Goal: Ask a question

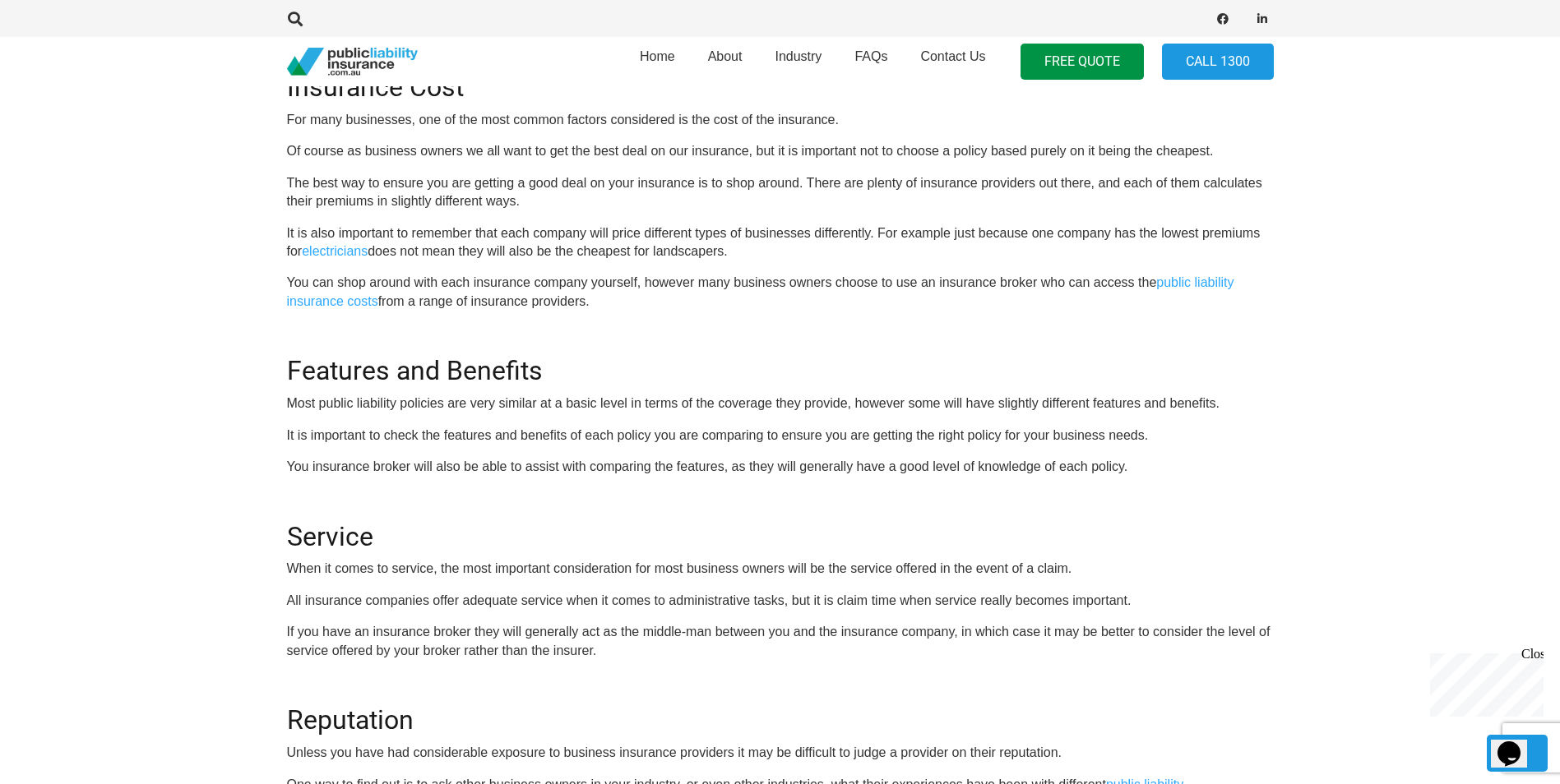
scroll to position [903, 0]
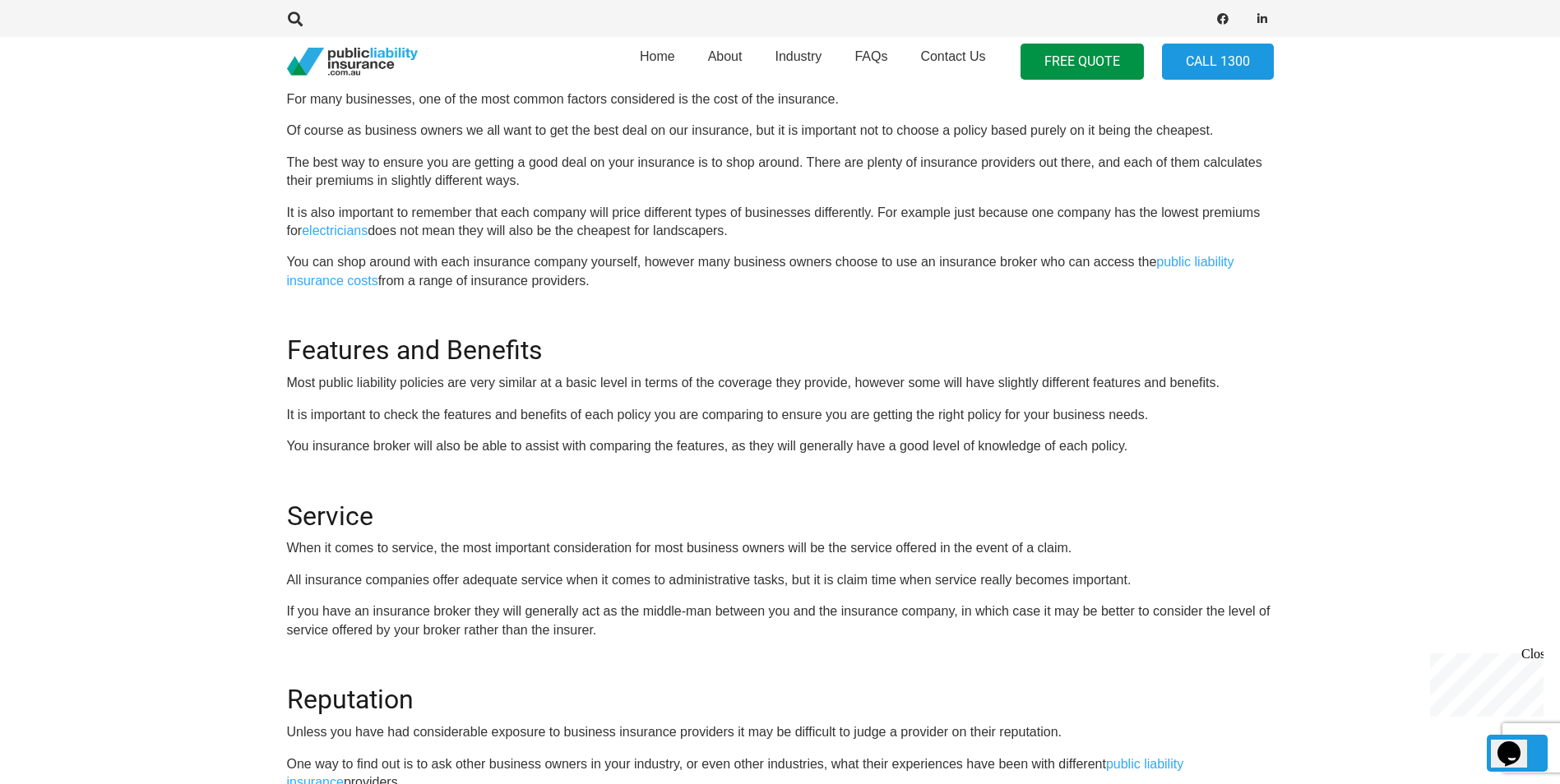
click at [1529, 654] on div "Close" at bounding box center [1530, 657] width 21 height 21
click at [1509, 744] on icon "Chat widget" at bounding box center [1508, 753] width 23 height 25
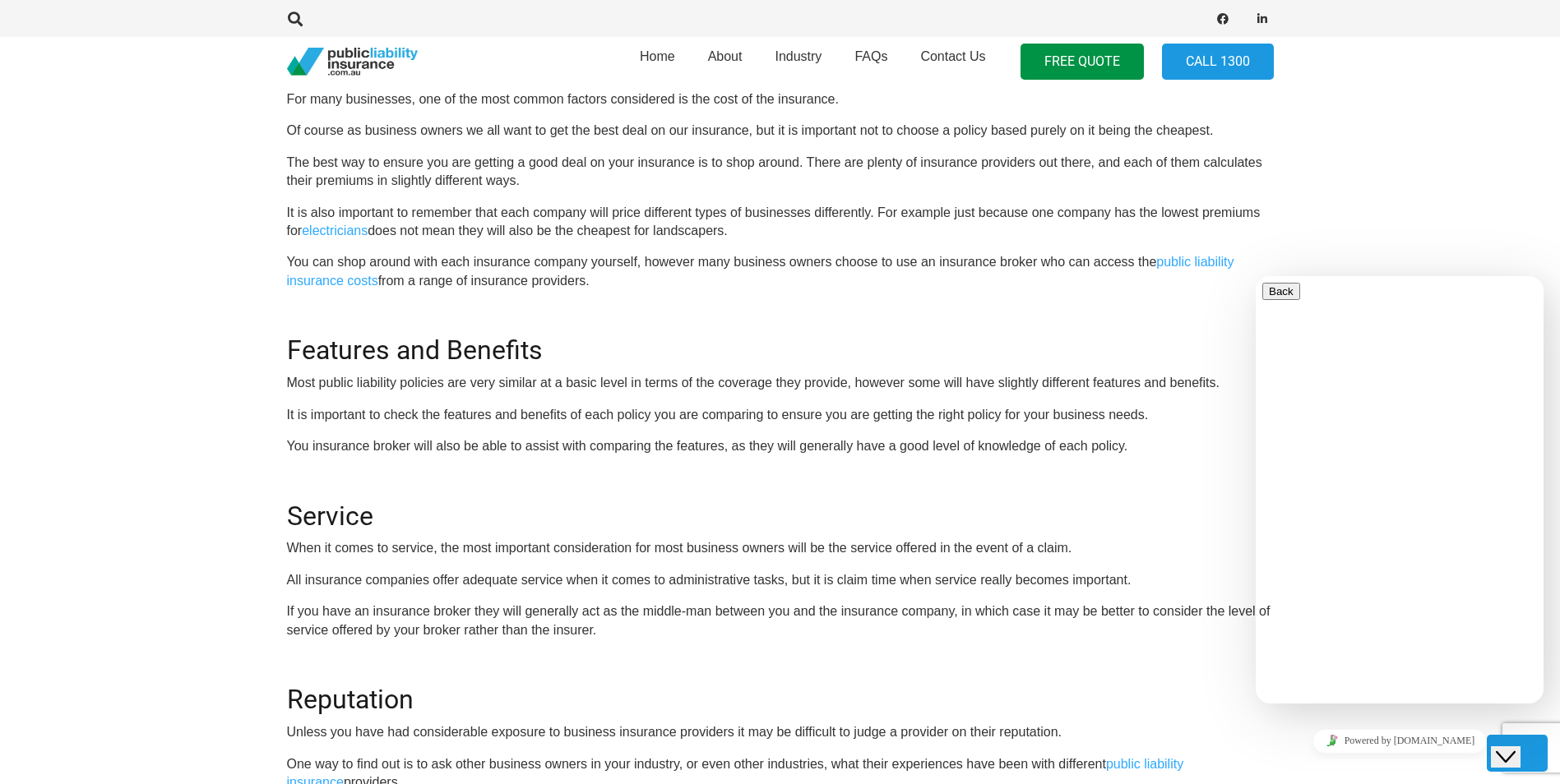
click at [1321, 761] on div "We are live and ready to chat with you now. Say something to start a live chat.…" at bounding box center [1399, 761] width 275 height 0
click at [1320, 761] on textarea at bounding box center [1336, 767] width 149 height 13
type textarea "I am a sole trader. I have a consulting business providing services to Early Le…"
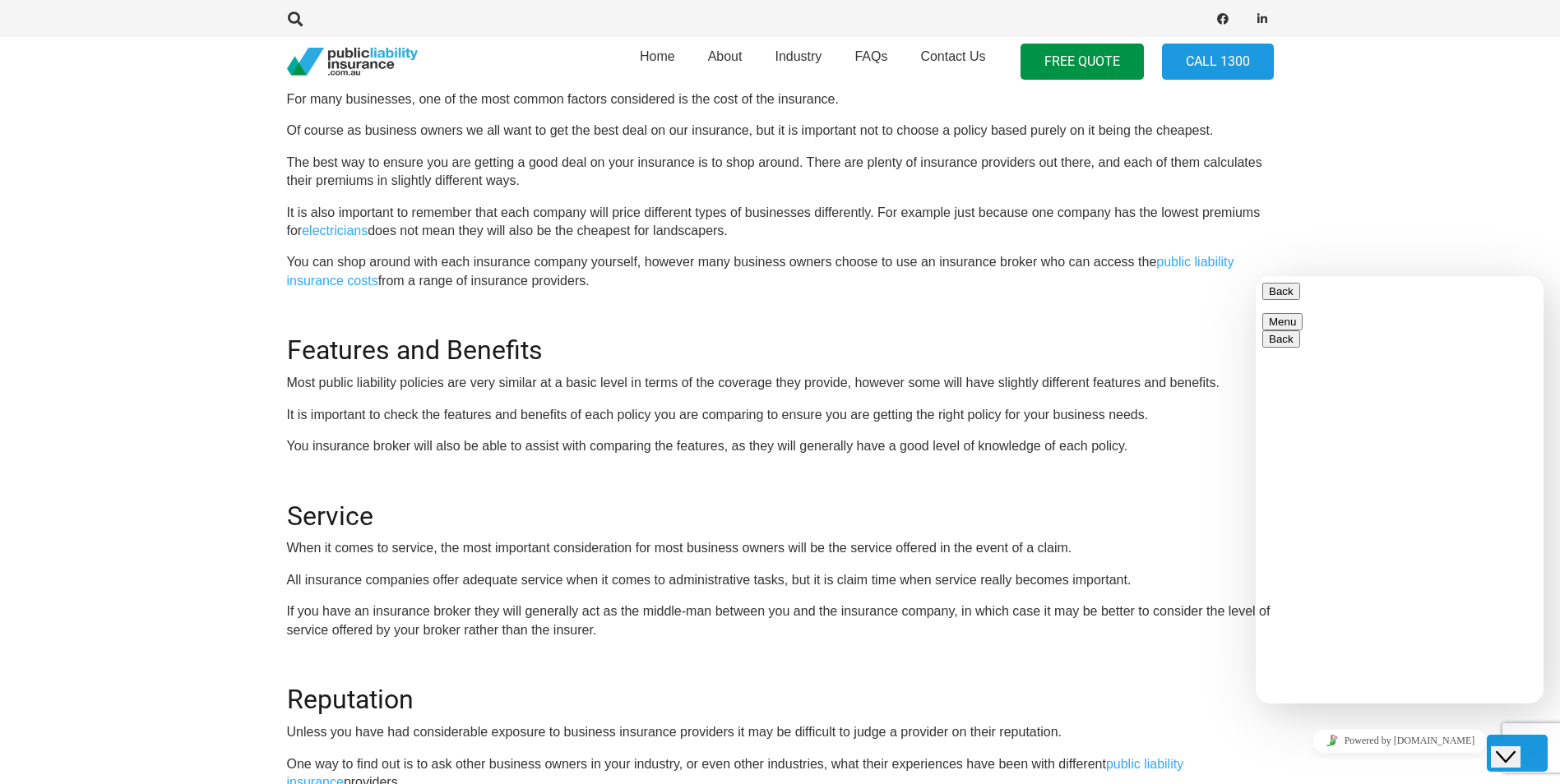
type textarea "T"
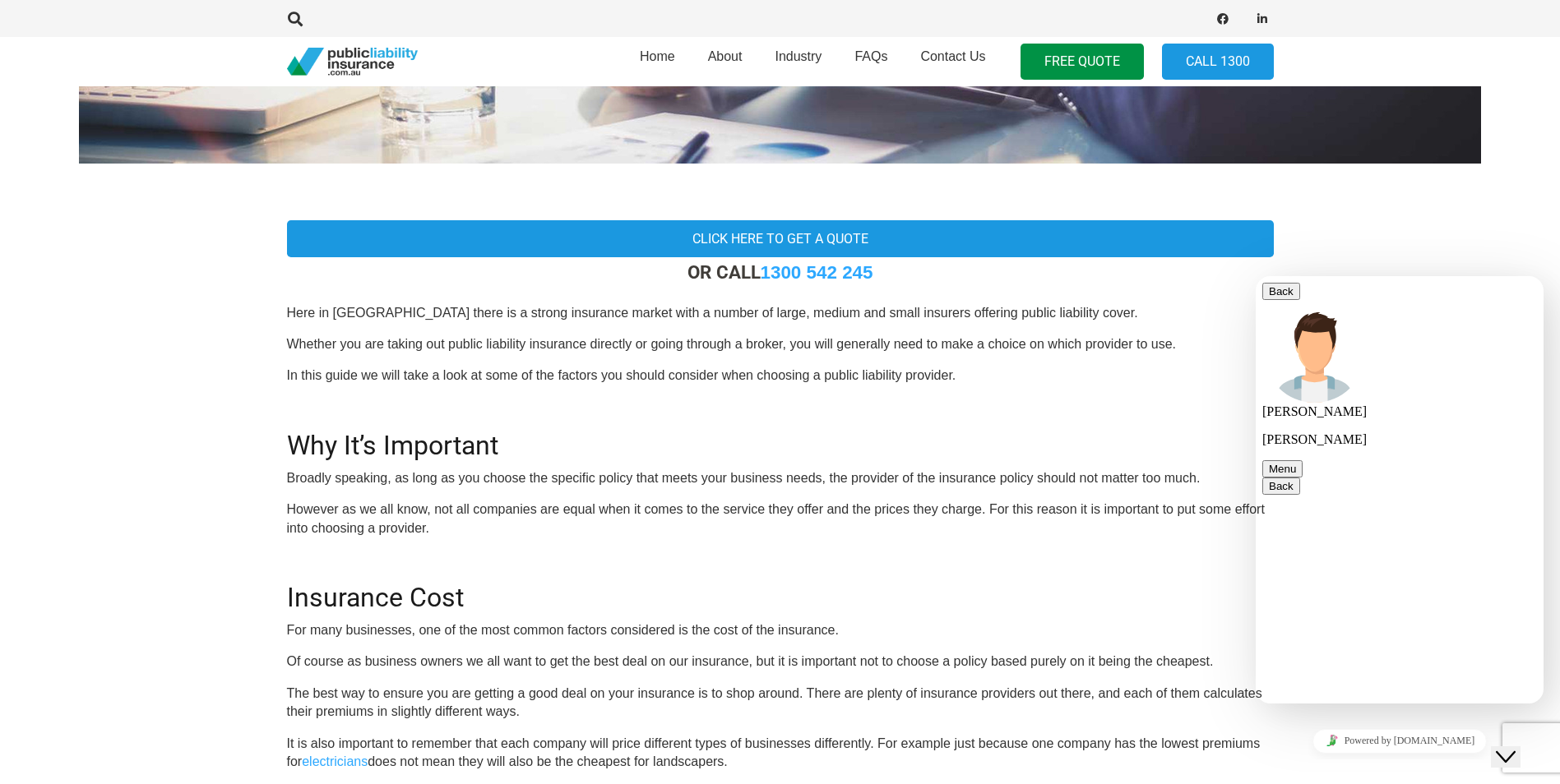
scroll to position [411, 0]
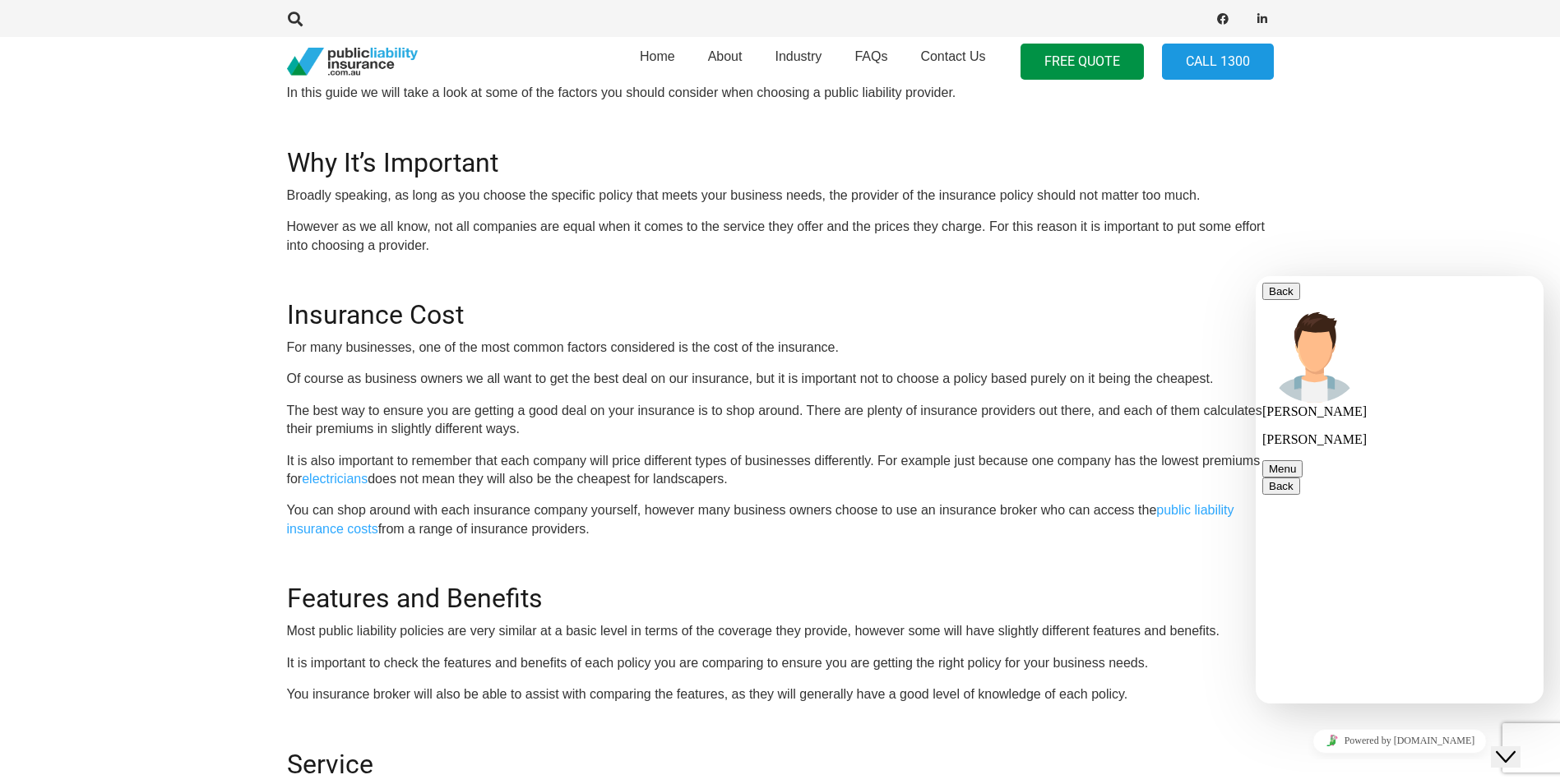
scroll to position [658, 0]
paste textarea "50329955936"
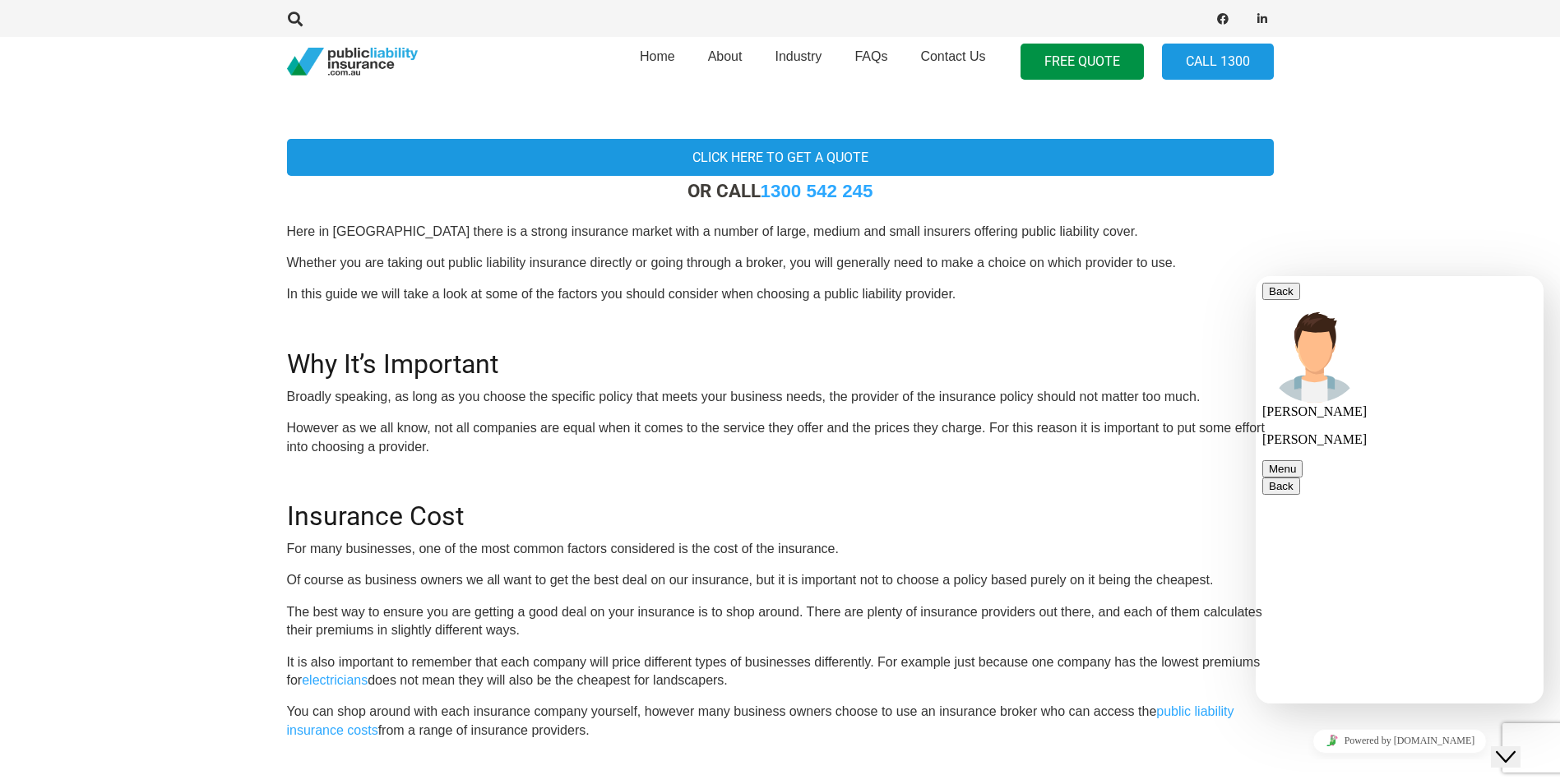
scroll to position [329, 0]
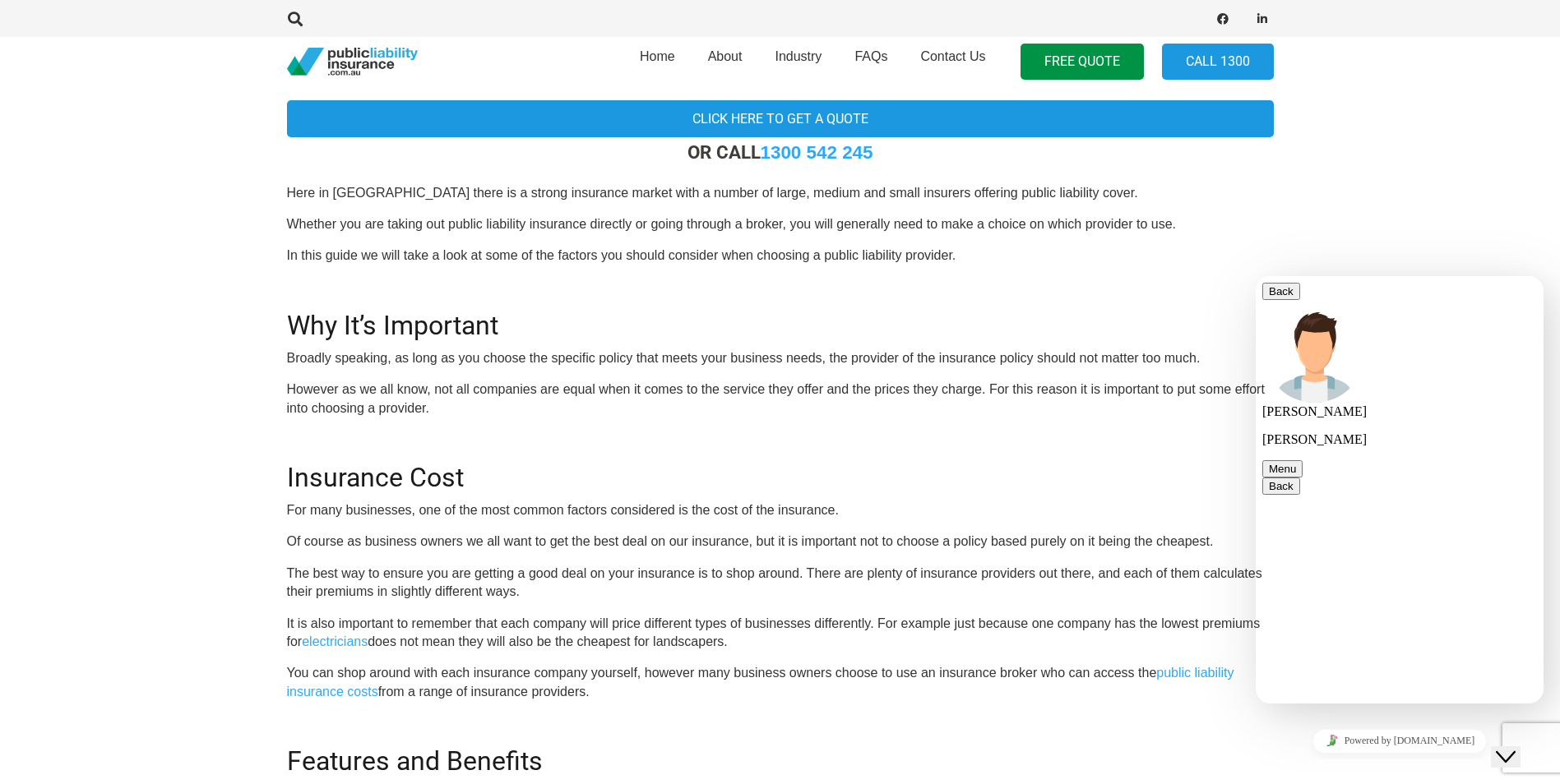
drag, startPoint x: 1348, startPoint y: 683, endPoint x: 1261, endPoint y: 671, distance: 87.8
type textarea "Thanks I will out the form on line"
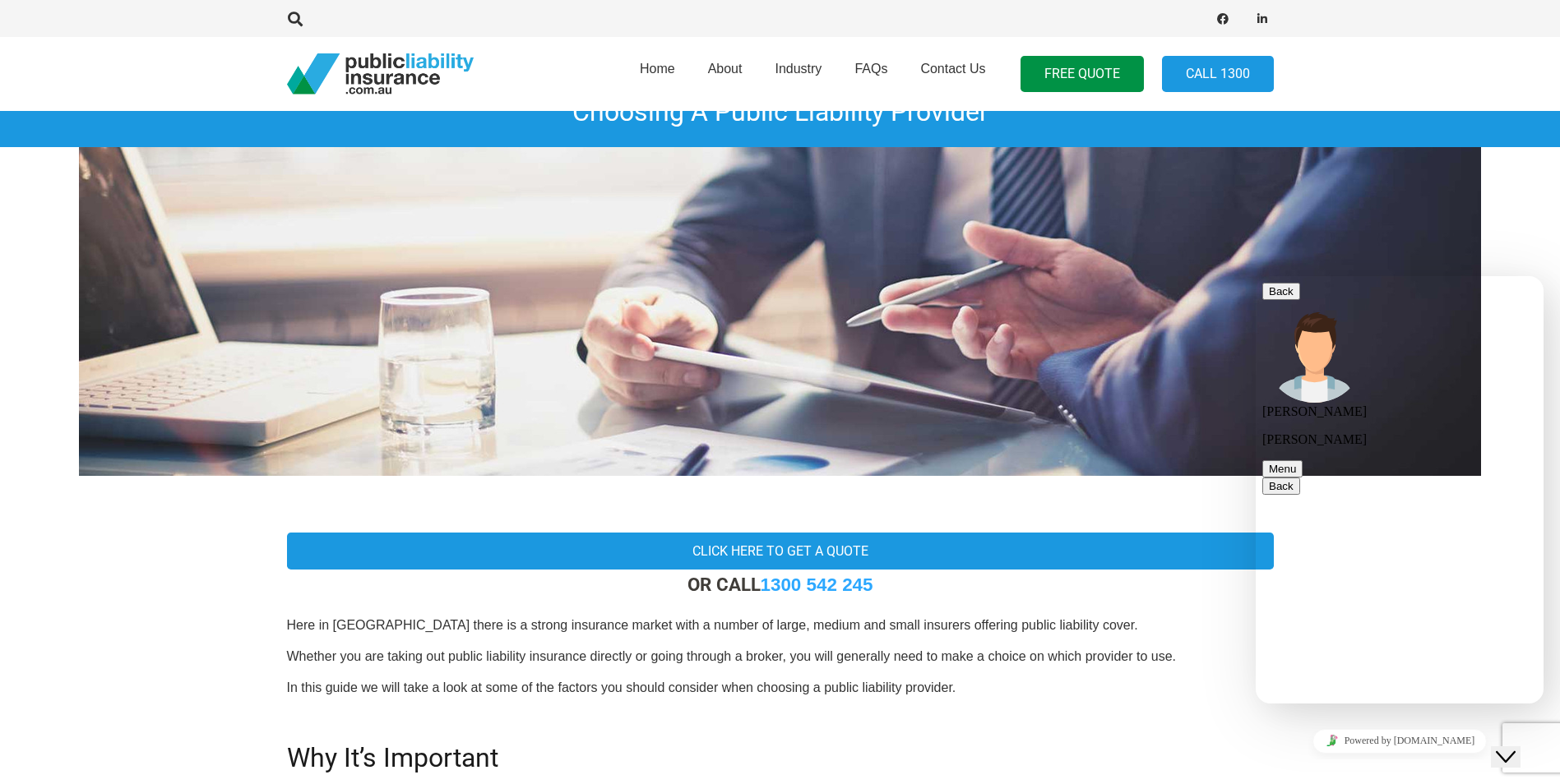
scroll to position [0, 0]
